Goal: Use online tool/utility

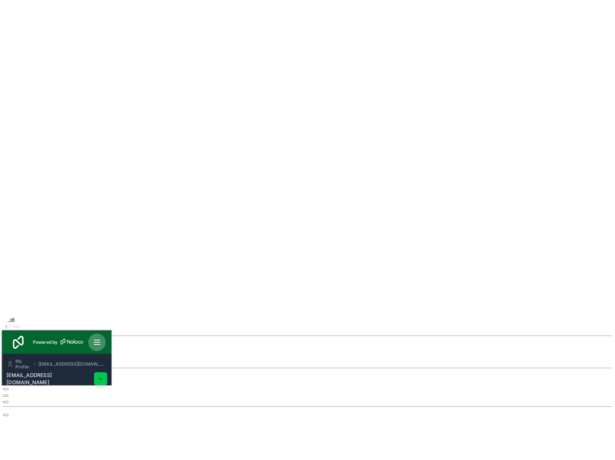
click at [99, 340] on icon at bounding box center [94, 341] width 9 height 9
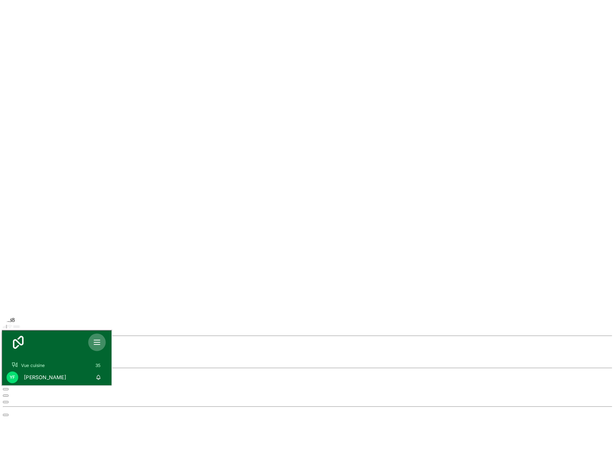
click at [97, 341] on icon at bounding box center [95, 341] width 6 height 0
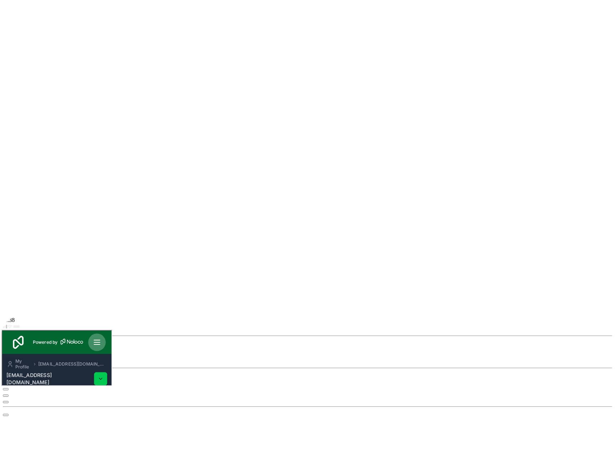
click at [99, 342] on icon at bounding box center [94, 341] width 9 height 9
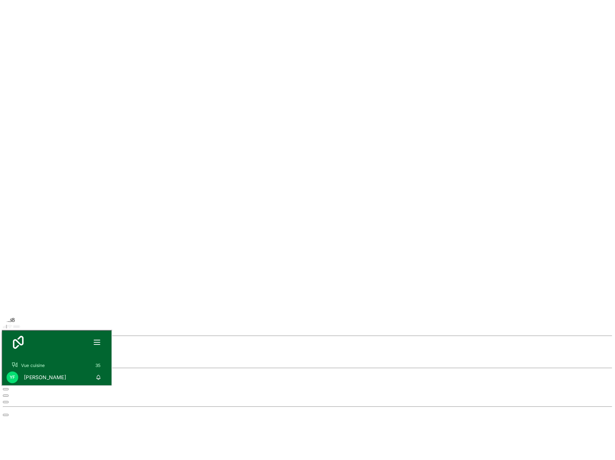
click at [37, 366] on span "Vue cuisine" at bounding box center [31, 364] width 23 height 6
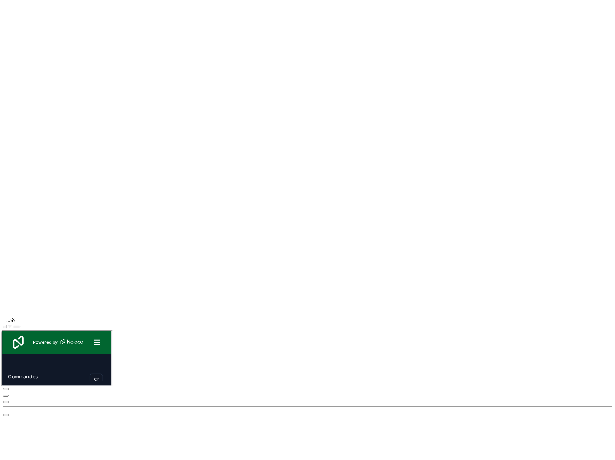
click at [18, 344] on span "button" at bounding box center [18, 344] width 0 height 0
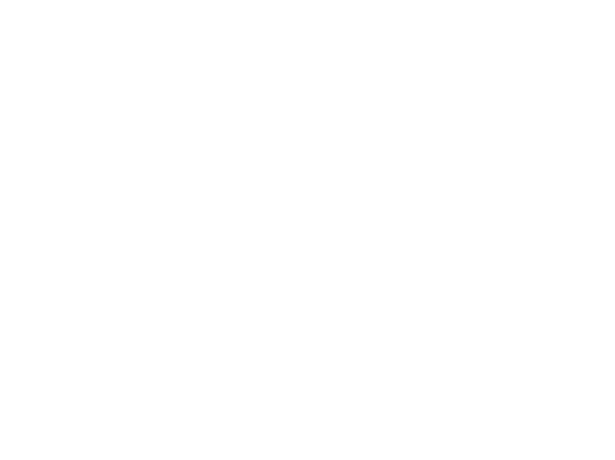
click at [73, 223] on div "18:38" at bounding box center [307, 229] width 609 height 453
click at [401, 43] on div "octobre mardi à 18:38 Désactiver le simulateur Changer de modèle NEW  Téléphon…" at bounding box center [307, 211] width 609 height 416
